Goal: Book appointment/travel/reservation

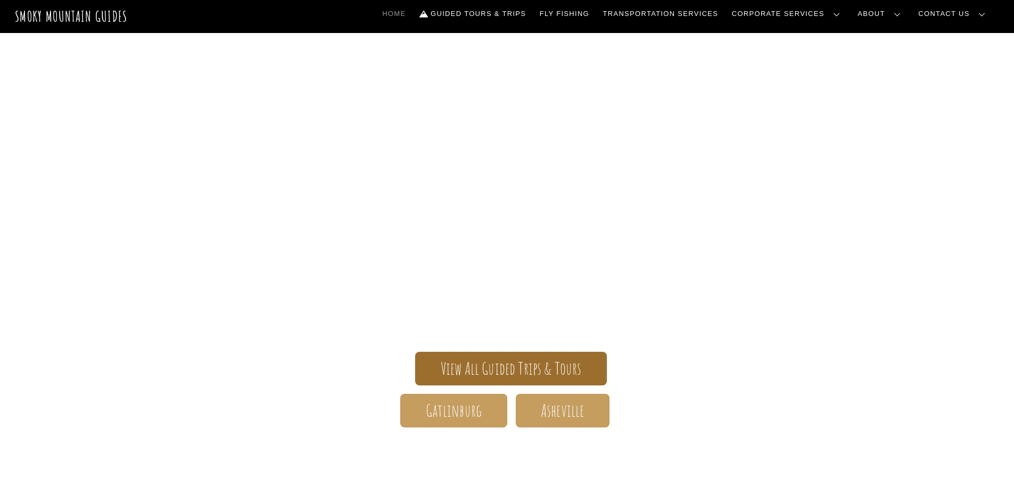
click at [452, 372] on span "View All Guided Trips & Tours" at bounding box center [511, 368] width 141 height 11
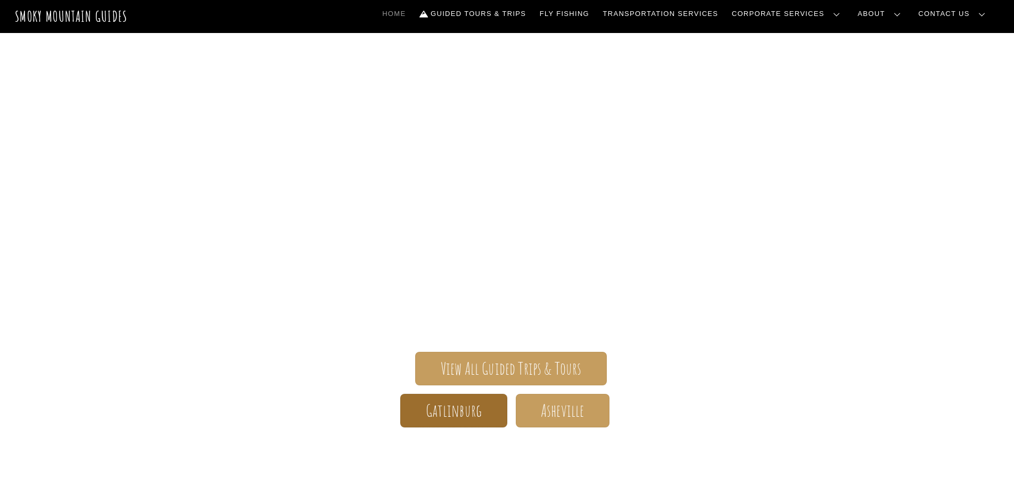
click at [447, 409] on span "Gatlinburg" at bounding box center [454, 410] width 56 height 11
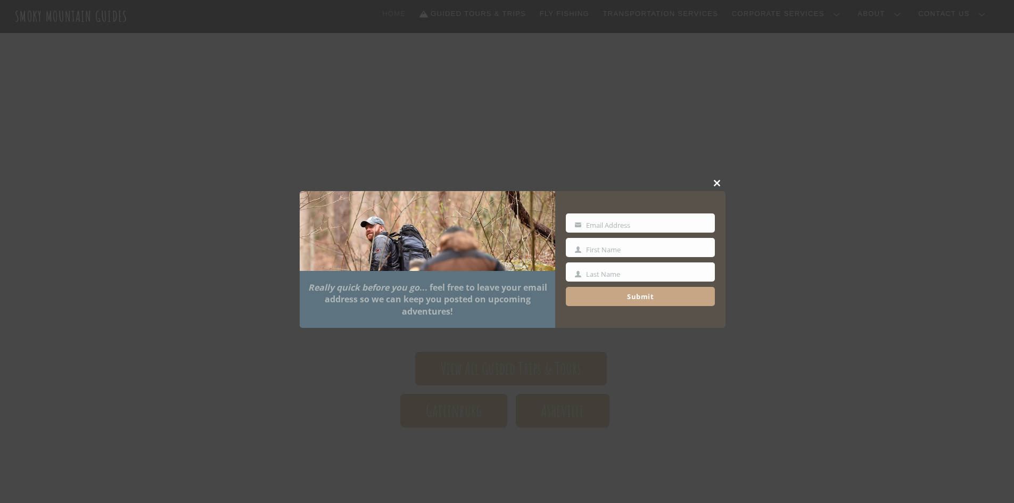
click at [719, 185] on span at bounding box center [718, 183] width 16 height 6
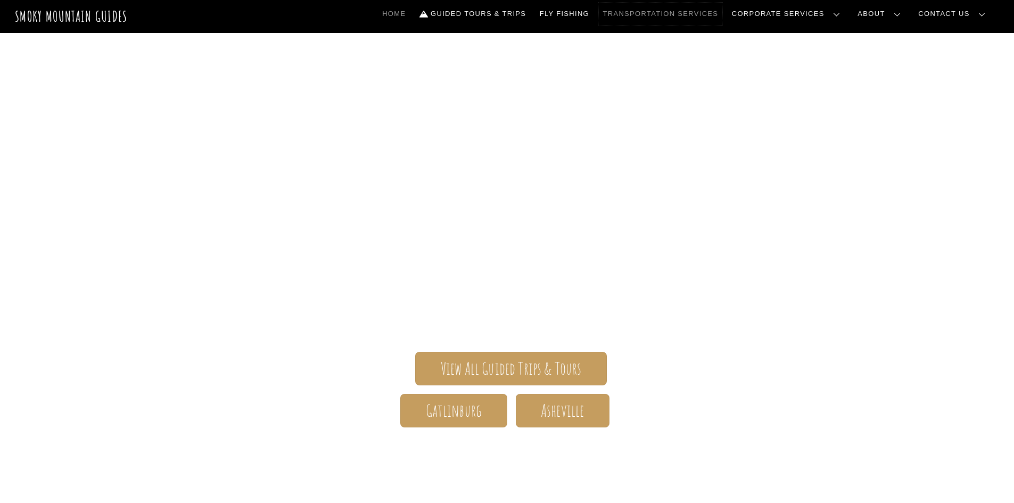
click at [686, 11] on link "Transportation Services" at bounding box center [661, 14] width 124 height 22
click at [431, 416] on span "Gatlinburg" at bounding box center [454, 410] width 56 height 11
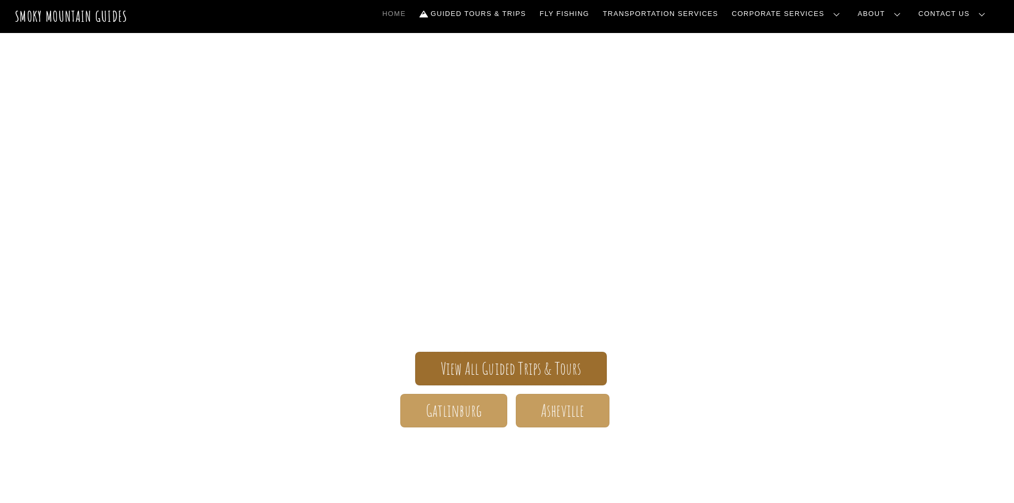
click at [497, 364] on span "View All Guided Trips & Tours" at bounding box center [511, 368] width 141 height 11
click at [487, 370] on span "View All Guided Trips & Tours" at bounding box center [511, 368] width 141 height 11
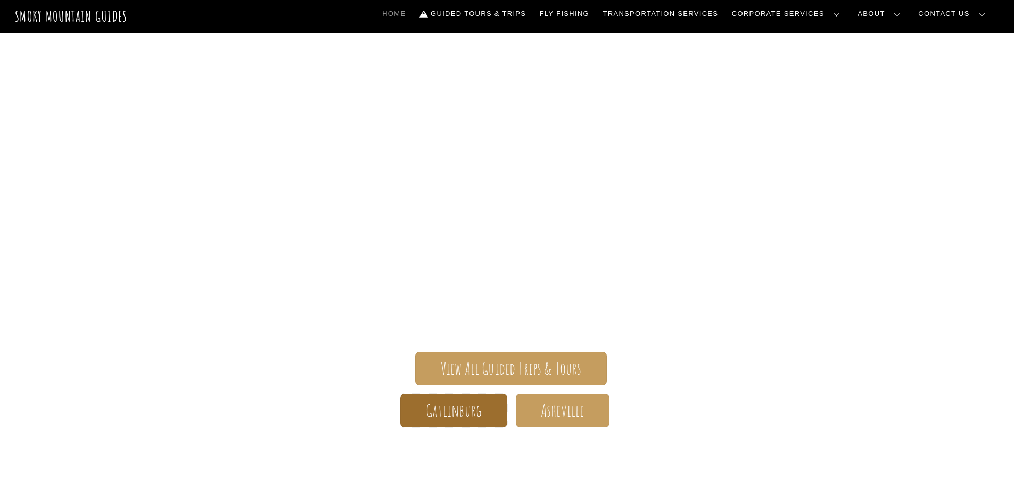
click at [421, 414] on link "Gatlinburg" at bounding box center [453, 411] width 106 height 34
click at [458, 424] on link "Gatlinburg" at bounding box center [453, 411] width 106 height 34
